Goal: Navigation & Orientation: Find specific page/section

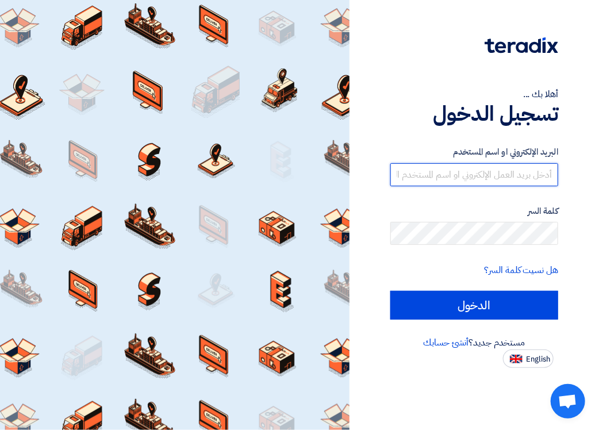
click at [511, 170] on input "text" at bounding box center [474, 174] width 168 height 23
type input "[EMAIL_ADDRESS][DOMAIN_NAME]"
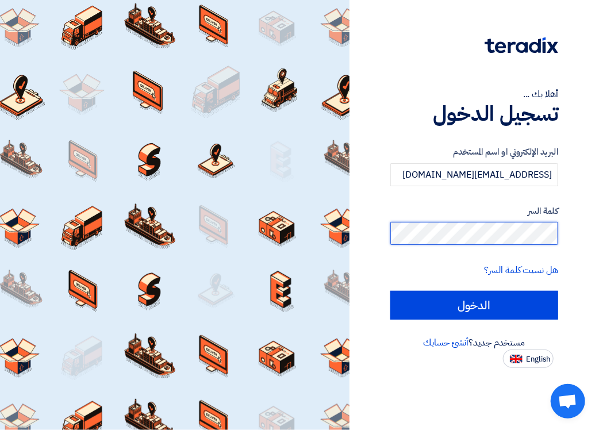
click at [390, 291] on input "الدخول" at bounding box center [474, 305] width 168 height 29
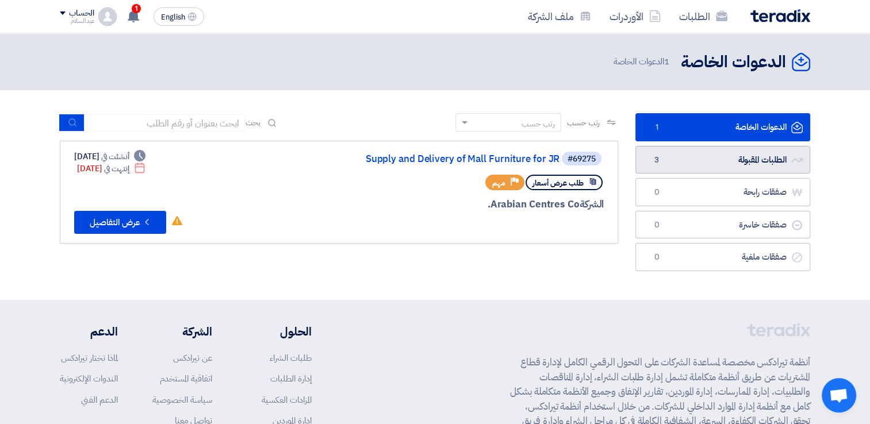
click at [598, 164] on link "الطلبات المقبولة الطلبات المقبولة 3" at bounding box center [722, 160] width 175 height 28
